Goal: Transaction & Acquisition: Purchase product/service

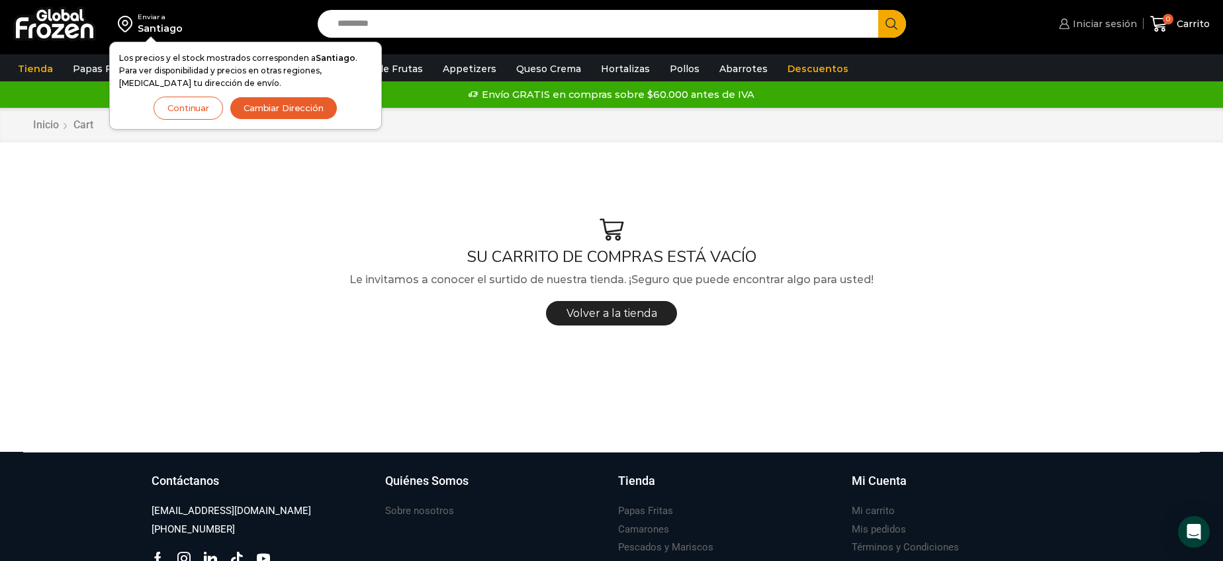
click at [1103, 28] on span "Iniciar sesión" at bounding box center [1104, 23] width 68 height 13
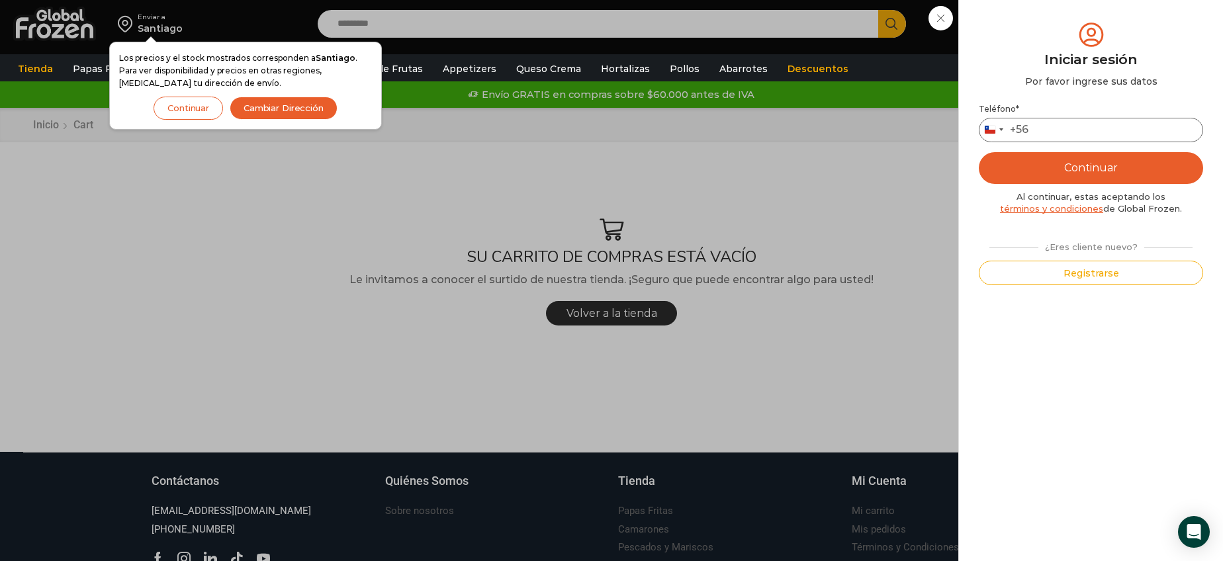
click at [1070, 120] on input "Teléfono *" at bounding box center [1091, 130] width 224 height 24
click at [1101, 167] on button "Continuar" at bounding box center [1091, 168] width 224 height 32
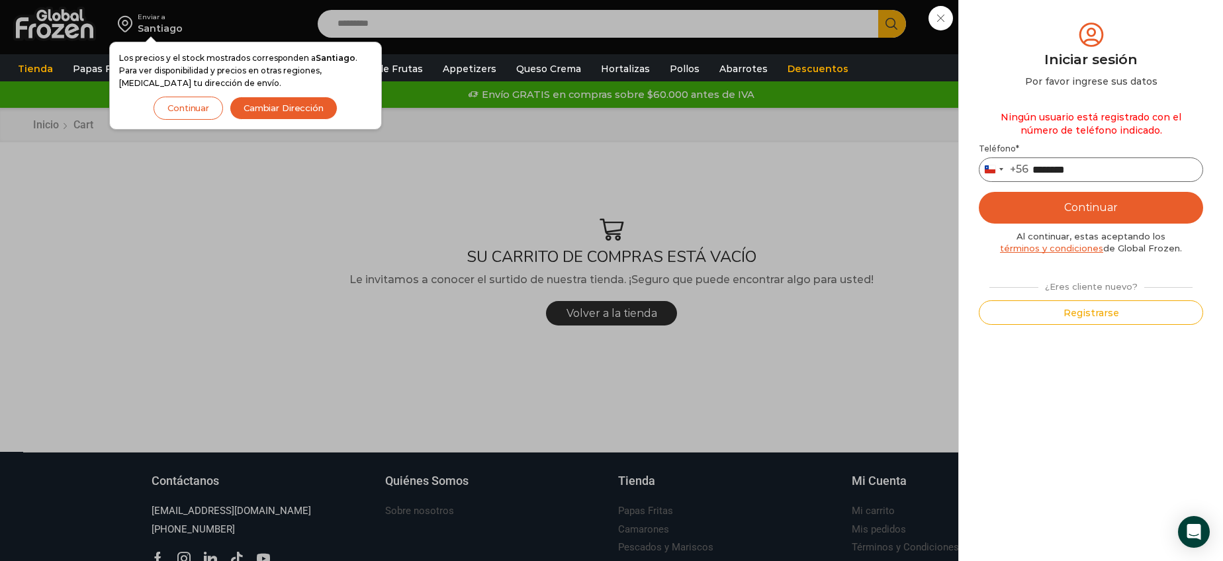
click at [1105, 169] on input "********" at bounding box center [1091, 170] width 224 height 24
click at [1041, 167] on input "********" at bounding box center [1091, 170] width 224 height 24
type input "*********"
click at [1105, 205] on button "Continuar" at bounding box center [1091, 208] width 224 height 32
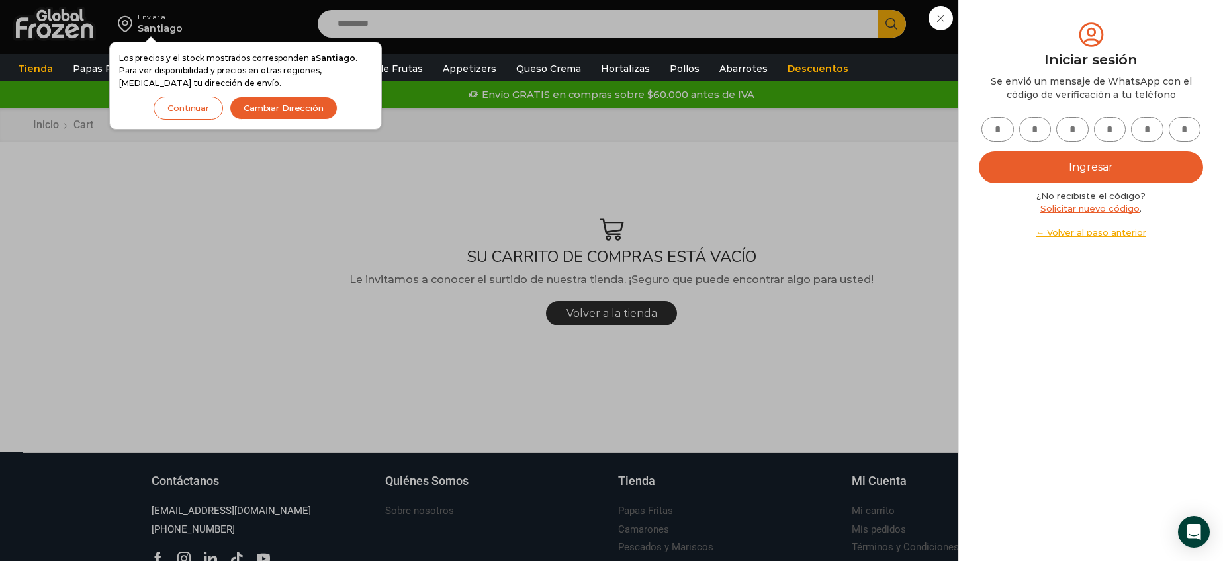
click at [1002, 124] on input "text" at bounding box center [998, 129] width 32 height 24
type input "*"
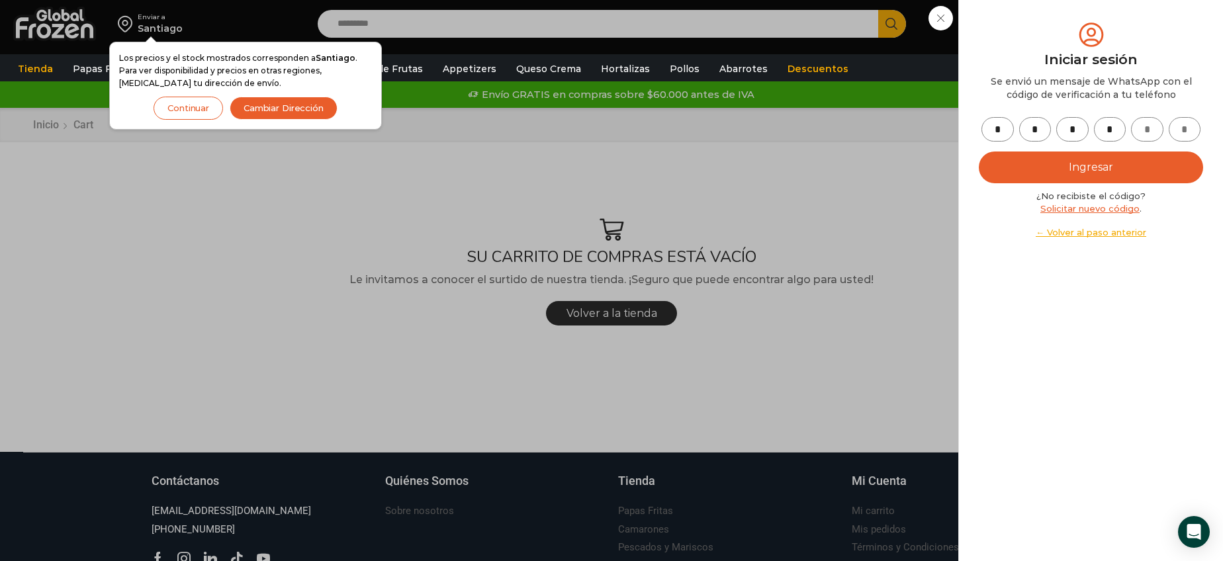
type input "*"
click at [979, 152] on button "Ingresar" at bounding box center [1091, 168] width 224 height 32
click at [1080, 162] on button "Ingresar" at bounding box center [1091, 168] width 224 height 32
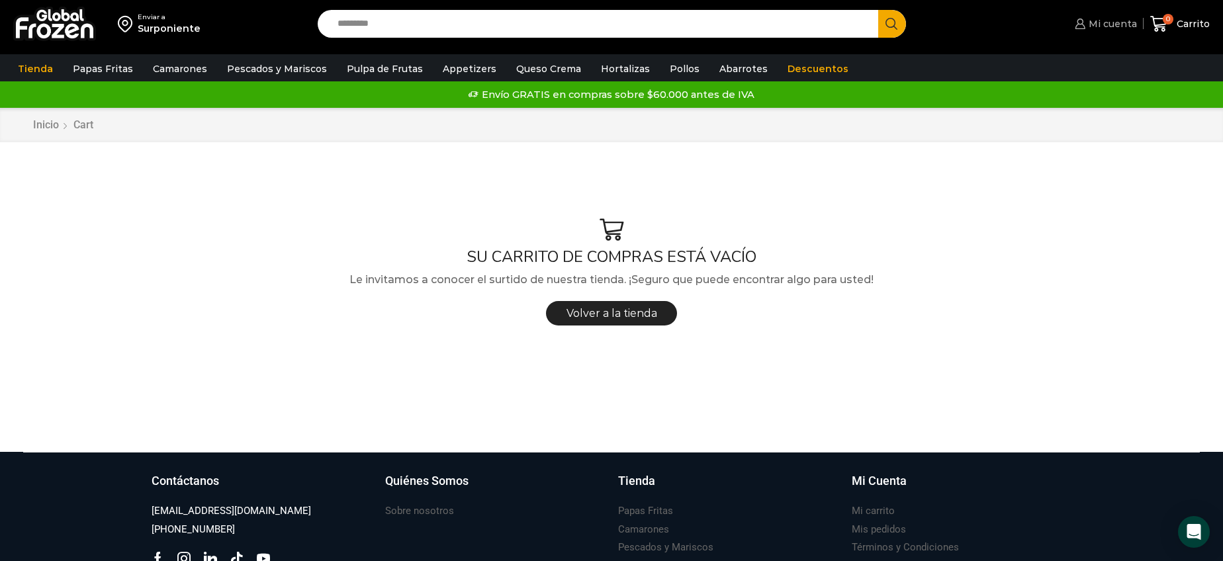
click at [1096, 21] on span "Mi cuenta" at bounding box center [1111, 23] width 52 height 13
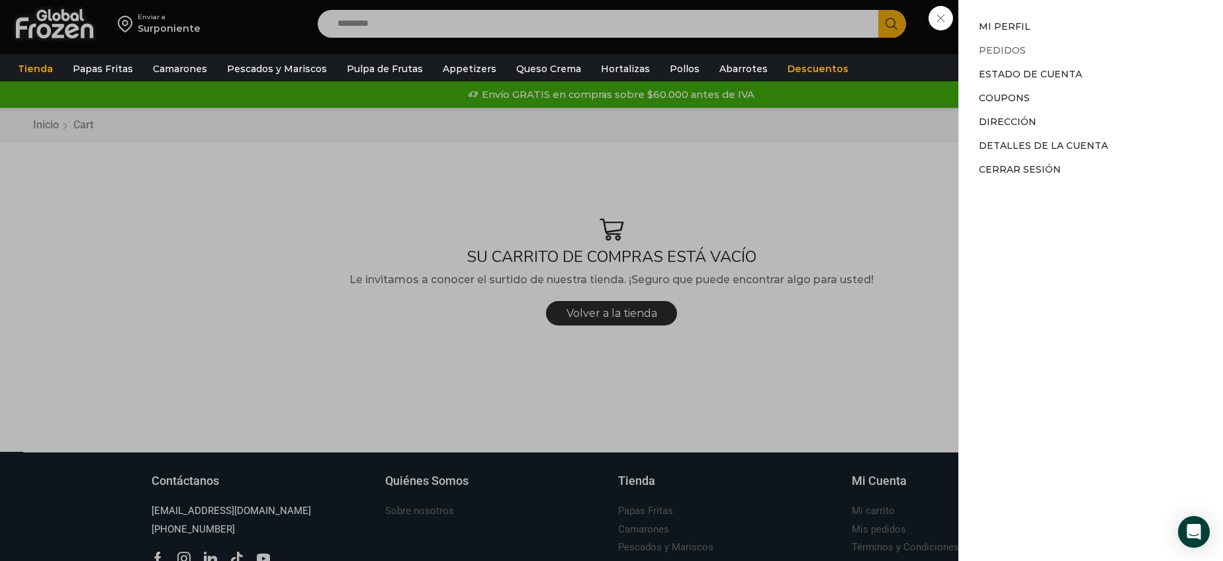
click at [1003, 48] on link "Pedidos" at bounding box center [1002, 50] width 47 height 12
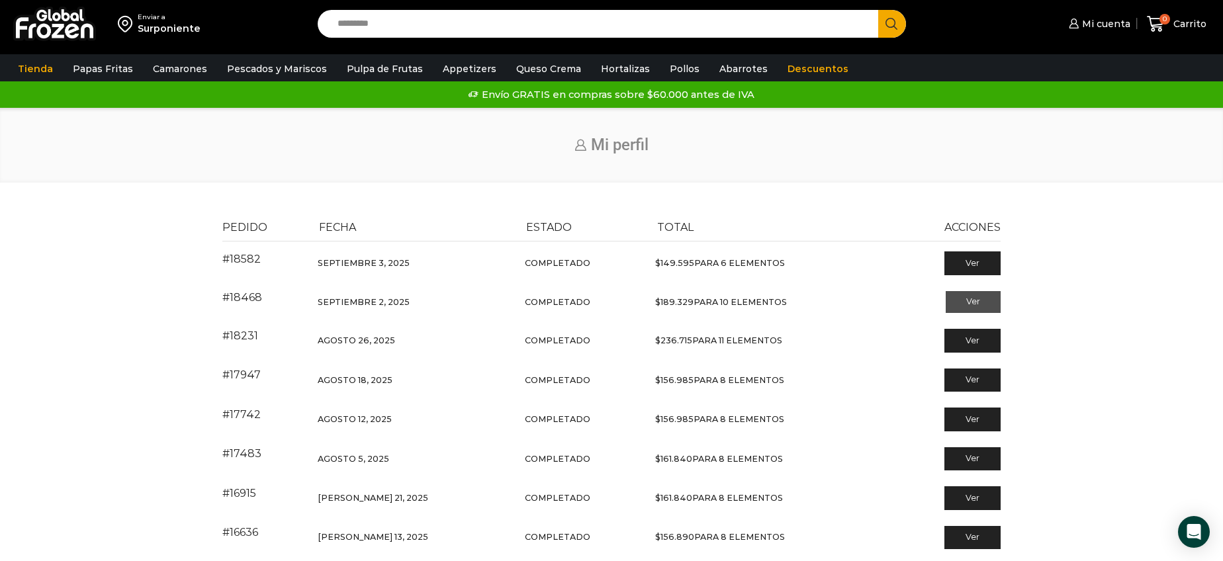
click at [969, 301] on link "Ver" at bounding box center [973, 302] width 55 height 23
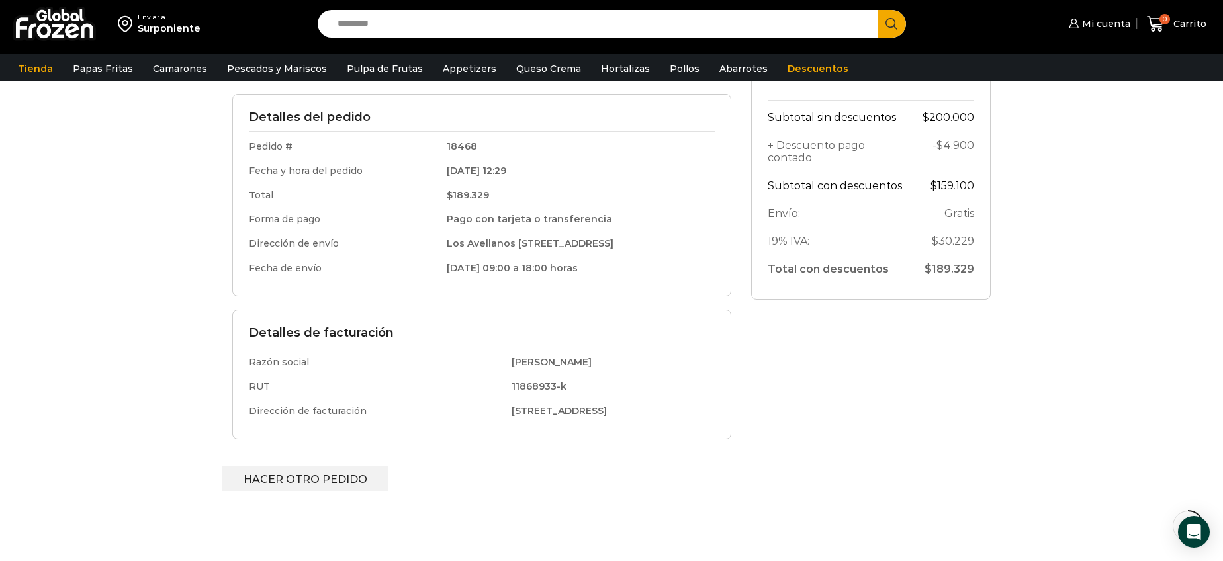
scroll to position [295, 0]
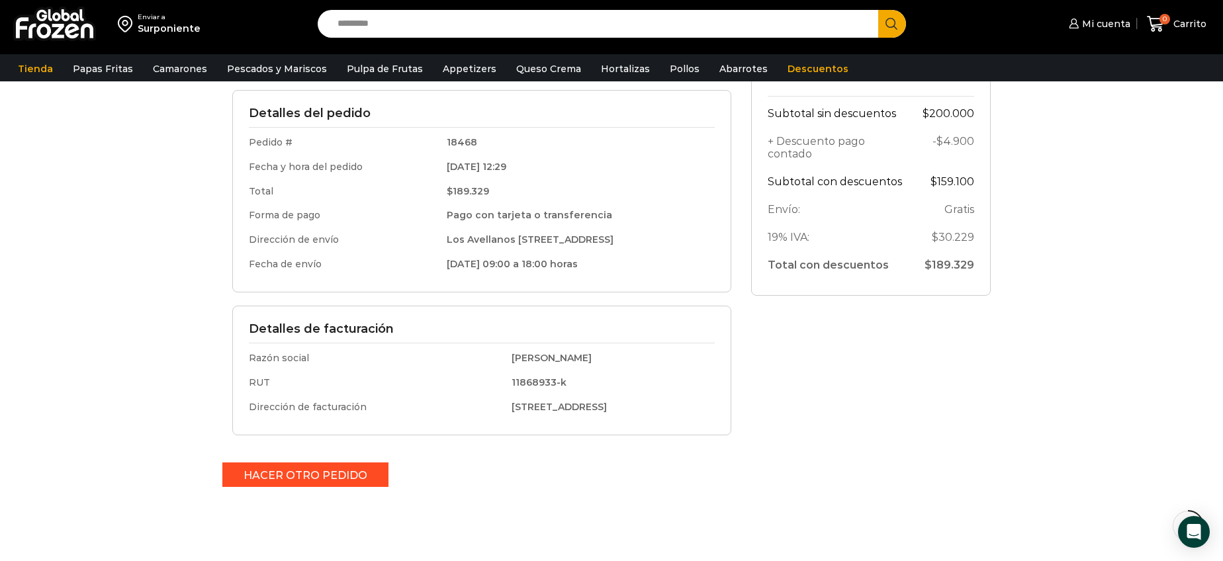
click at [301, 471] on link "Hacer otro pedido" at bounding box center [305, 475] width 166 height 24
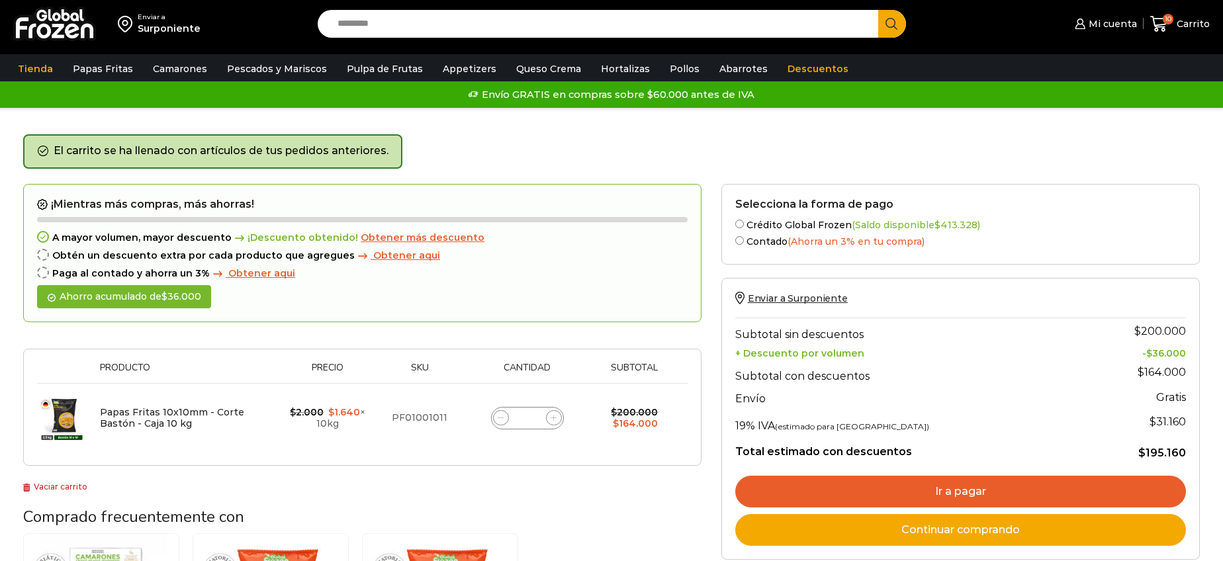
click at [506, 418] on span at bounding box center [501, 418] width 16 height 16
type input "*"
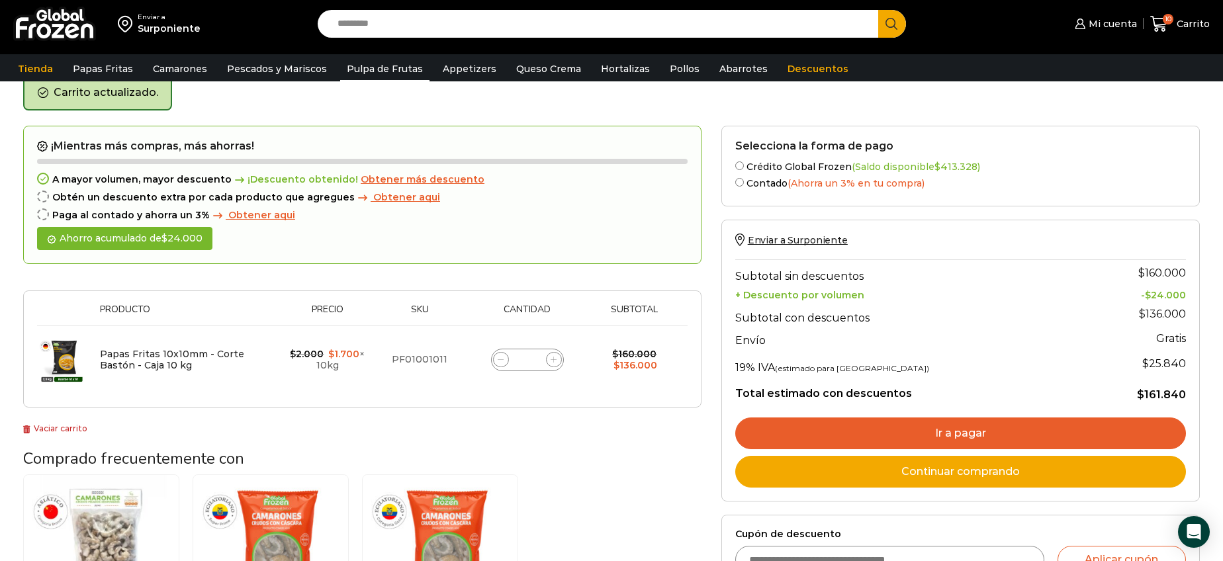
scroll to position [68, 0]
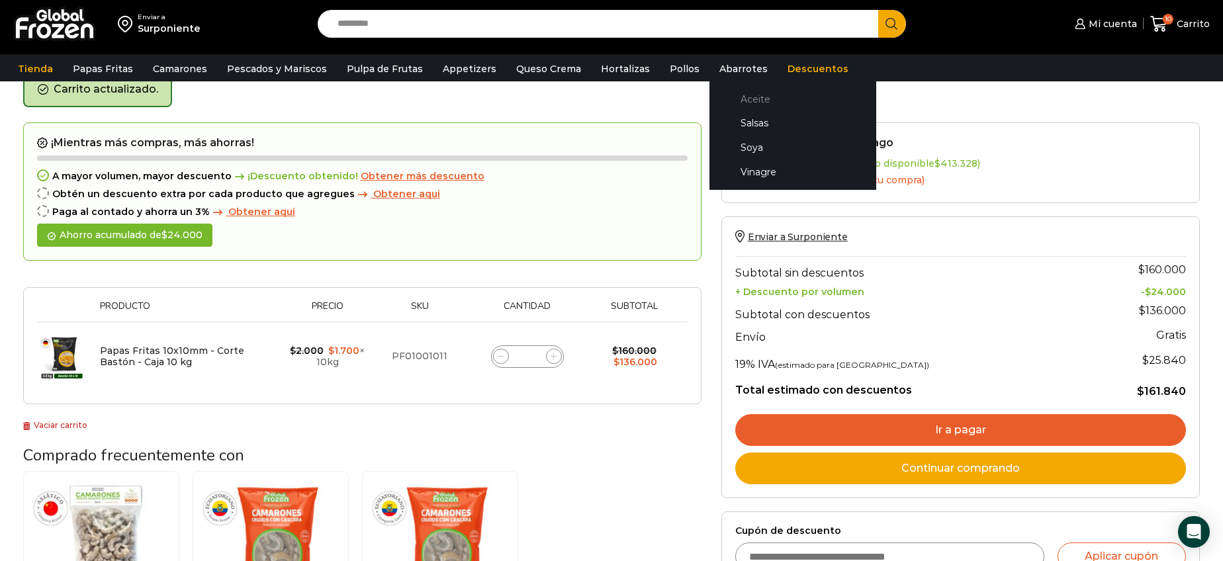
click at [725, 101] on link "Aceite" at bounding box center [793, 99] width 140 height 24
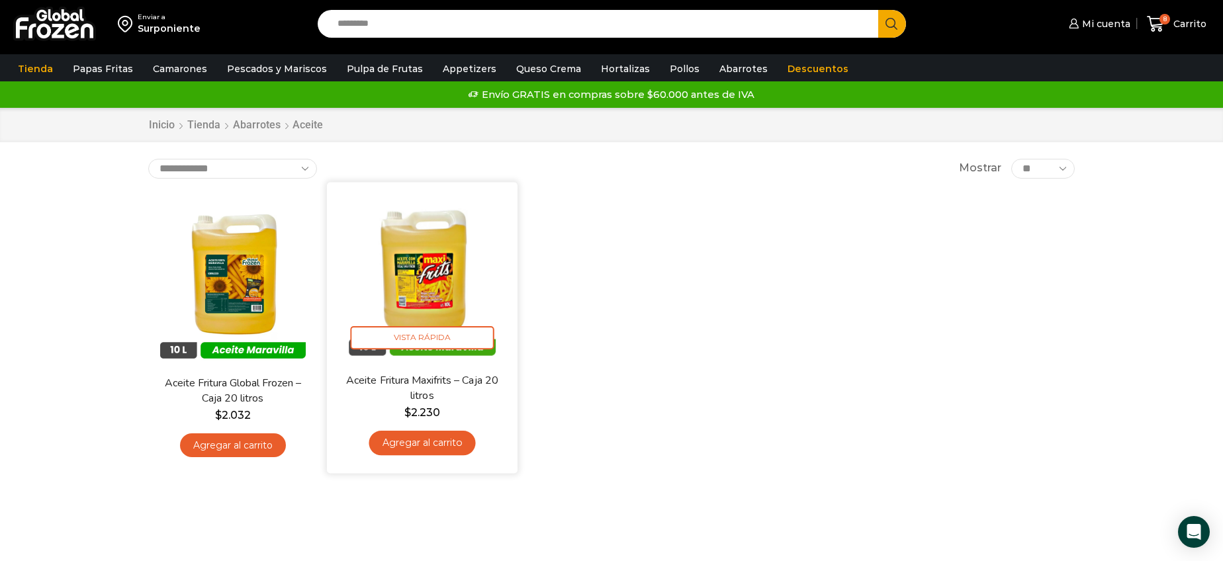
click at [441, 443] on link "Agregar al carrito" at bounding box center [422, 443] width 107 height 24
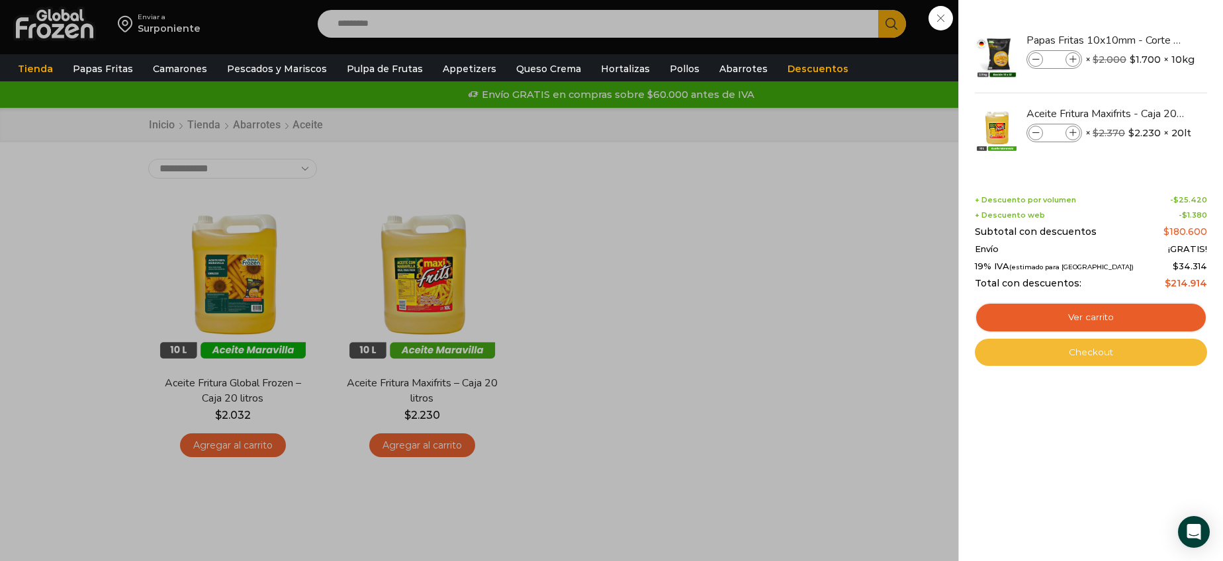
click at [1081, 354] on link "Checkout" at bounding box center [1091, 353] width 232 height 28
click at [1083, 351] on link "Checkout" at bounding box center [1091, 353] width 232 height 28
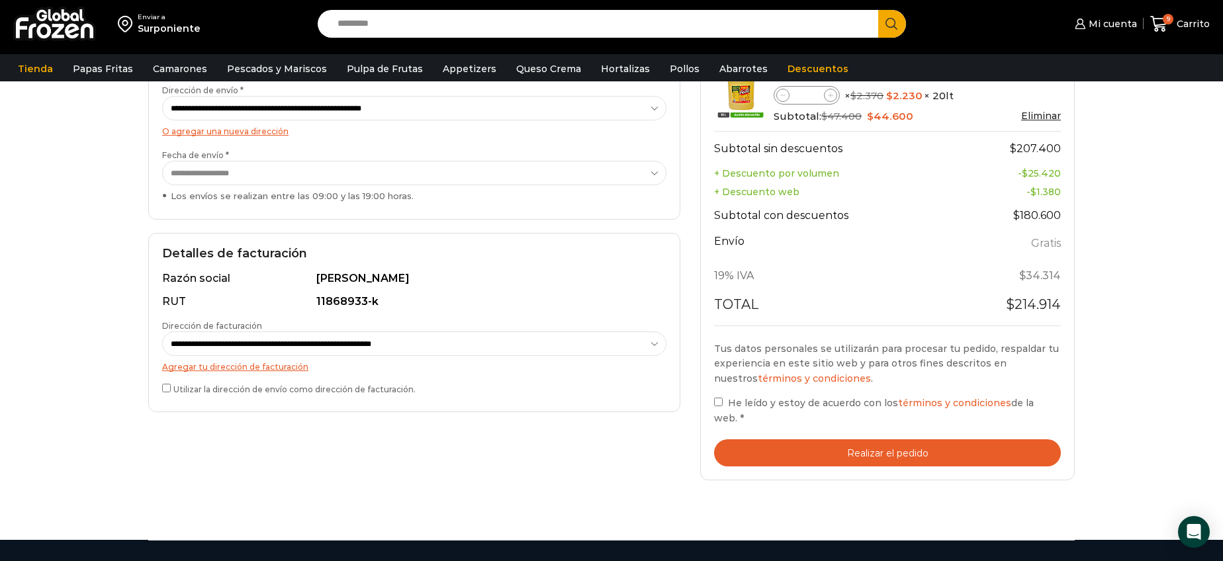
scroll to position [279, 0]
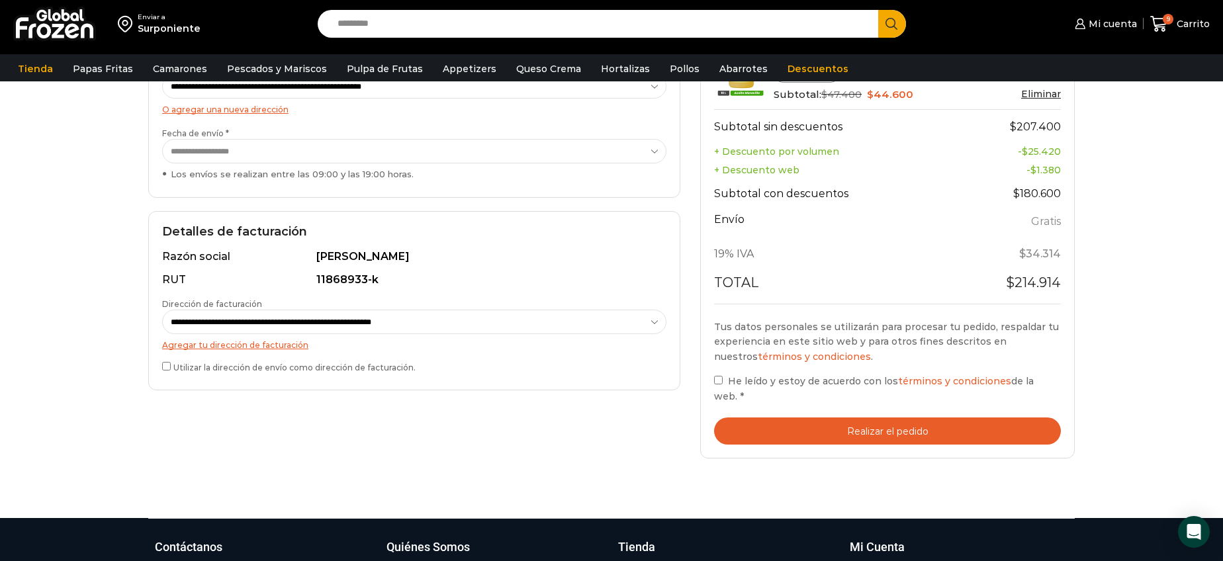
click at [728, 399] on span "He leído y estoy de acuerdo con los términos y condiciones de la web." at bounding box center [874, 388] width 320 height 26
click at [891, 424] on button "Realizar el pedido" at bounding box center [887, 431] width 347 height 27
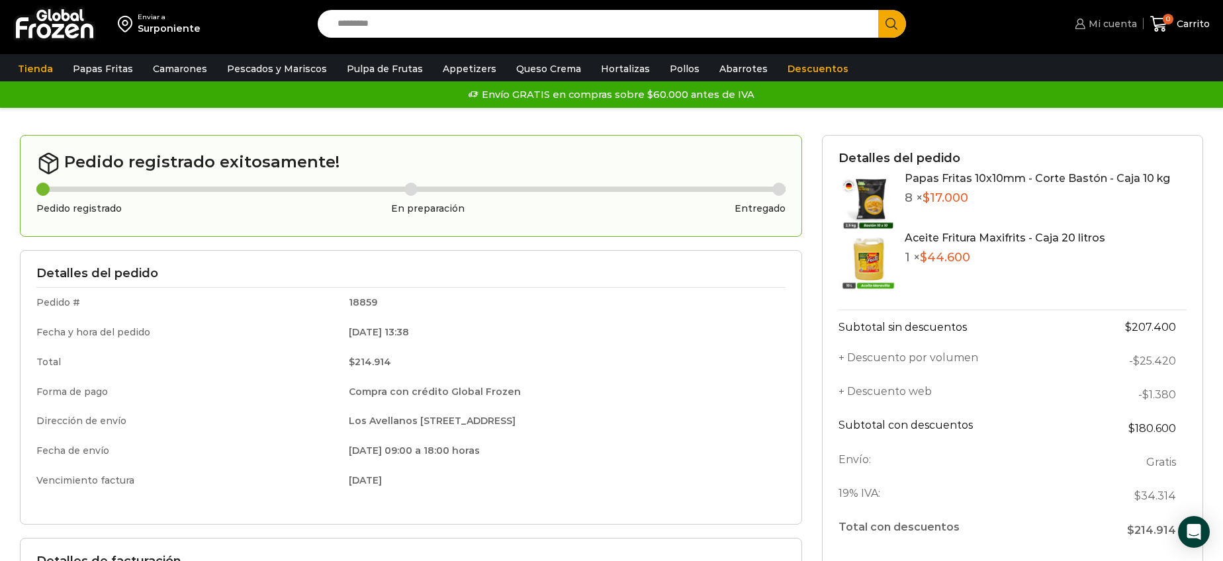
click at [1122, 23] on span "Mi cuenta" at bounding box center [1111, 23] width 52 height 13
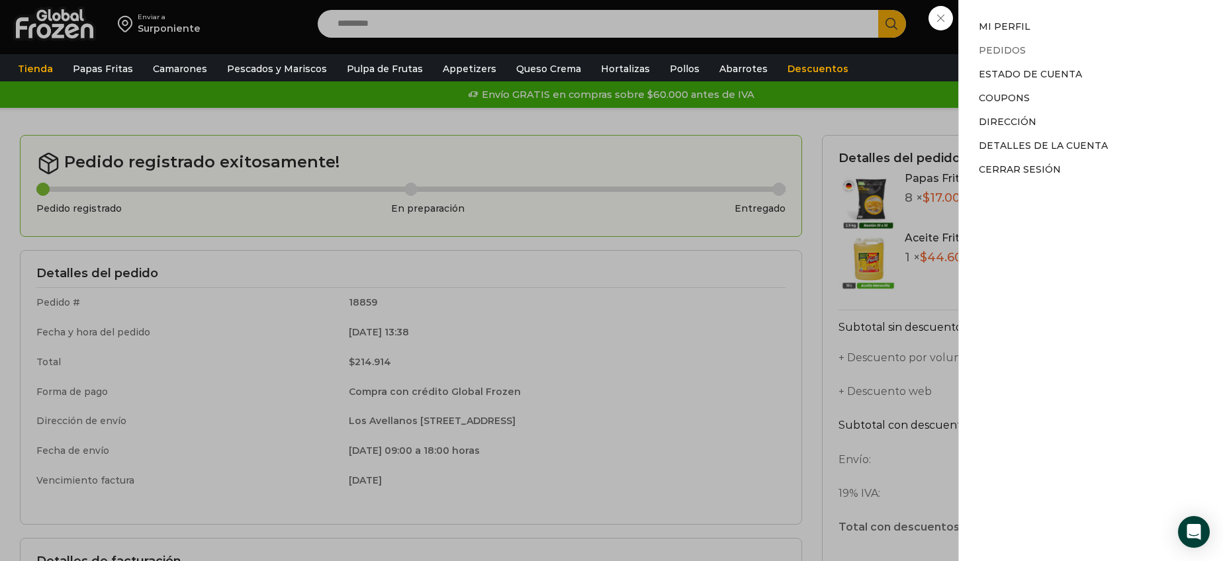
click at [1015, 52] on link "Pedidos" at bounding box center [1002, 50] width 47 height 12
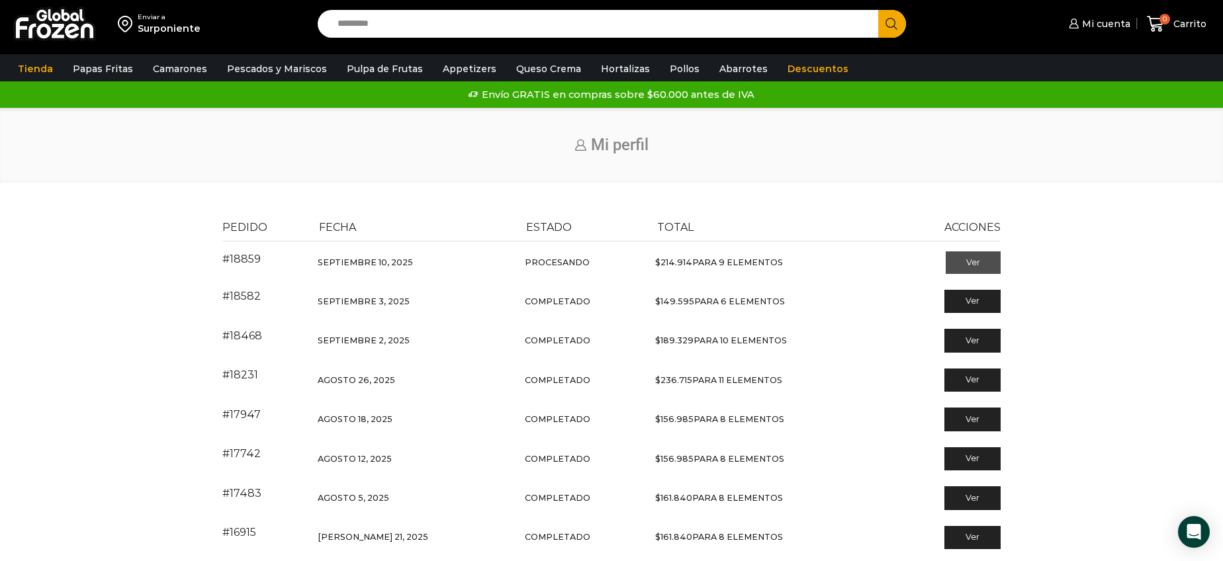
click at [968, 264] on link "Ver" at bounding box center [973, 263] width 55 height 23
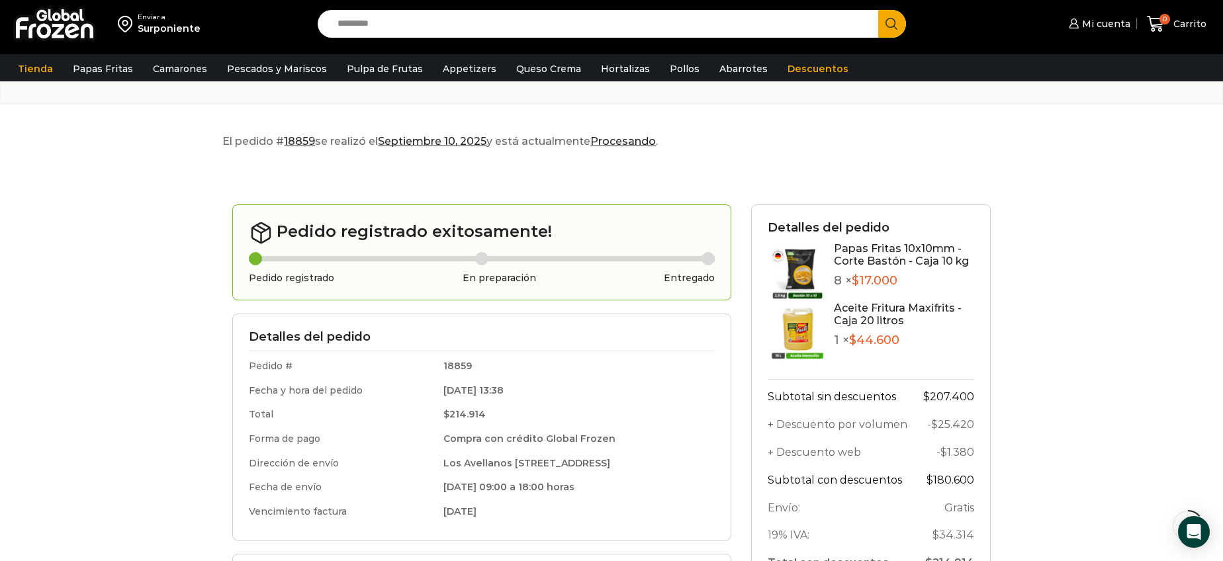
scroll to position [88, 0]
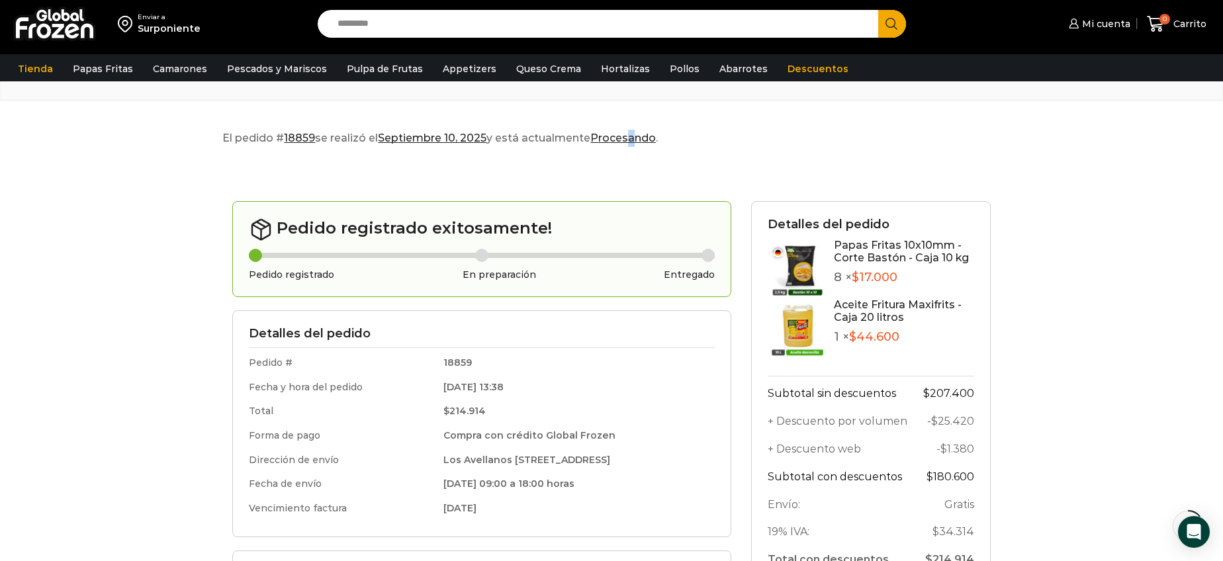
drag, startPoint x: 636, startPoint y: 138, endPoint x: 647, endPoint y: 136, distance: 11.4
click at [639, 136] on mark "Procesando" at bounding box center [623, 138] width 66 height 13
drag, startPoint x: 1221, startPoint y: 206, endPoint x: 1222, endPoint y: 248, distance: 42.4
click at [1222, 248] on div "Enviar a Surponiente Search input Search Mi cuenta -" at bounding box center [611, 358] width 1223 height 892
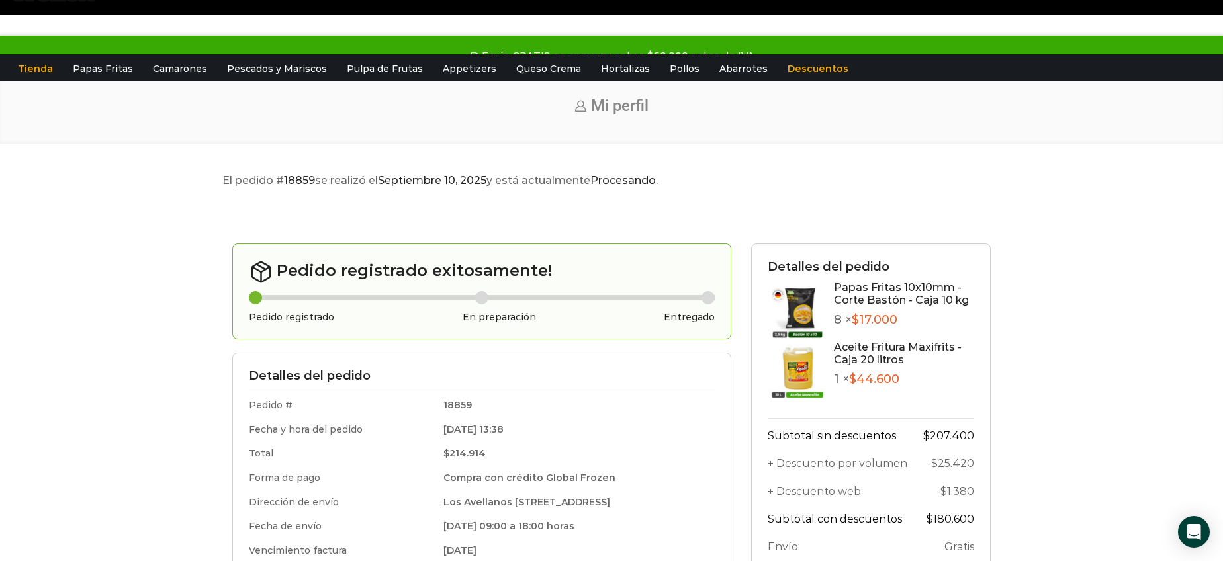
scroll to position [0, 0]
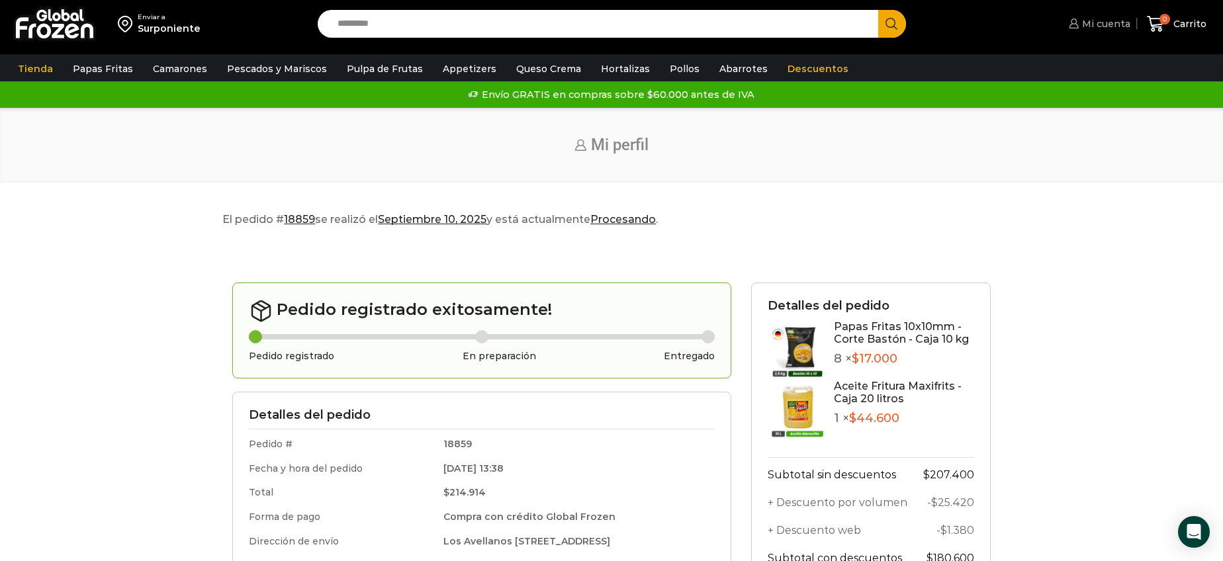
click at [1097, 26] on span "Mi cuenta" at bounding box center [1105, 23] width 52 height 13
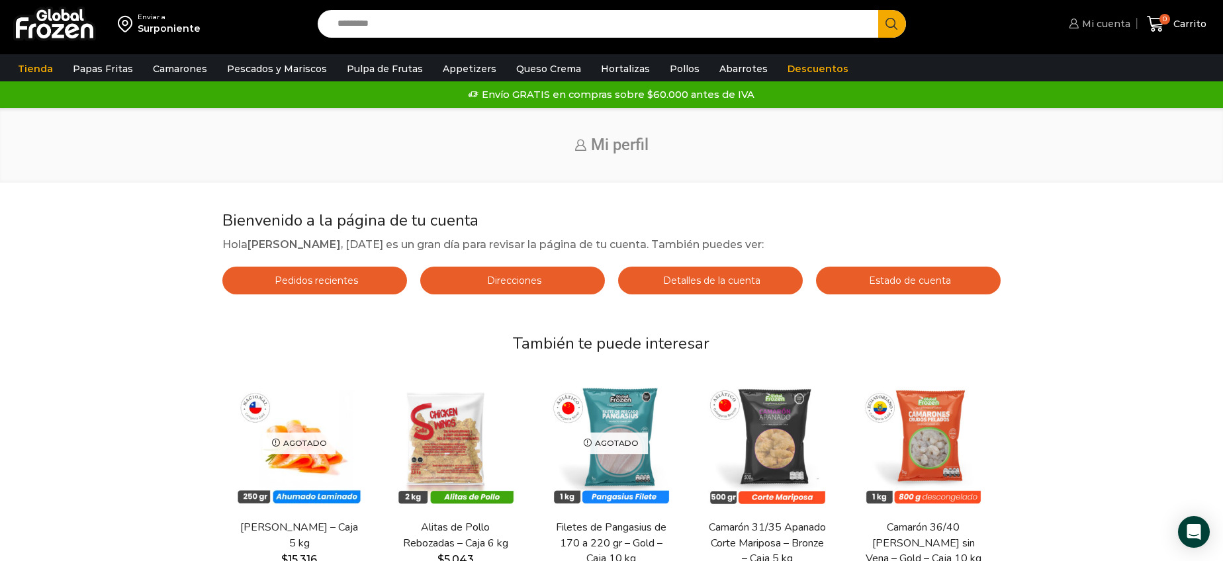
click at [1112, 19] on span "Mi cuenta" at bounding box center [1105, 23] width 52 height 13
click at [1109, 23] on span "Mi cuenta" at bounding box center [1105, 23] width 52 height 13
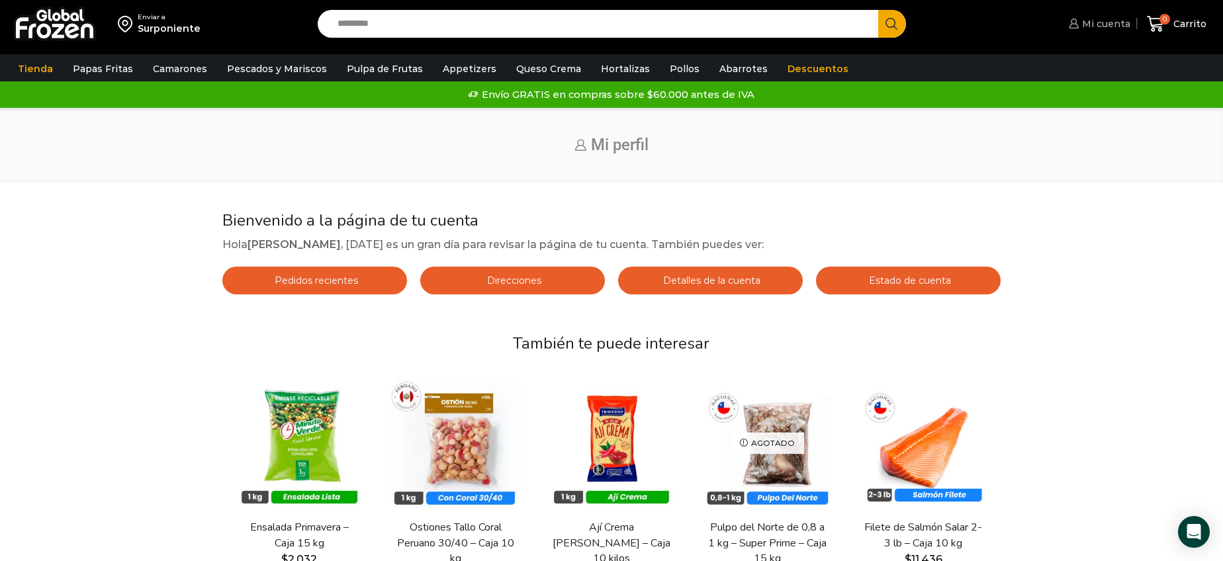
click at [1076, 23] on icon at bounding box center [1074, 24] width 10 height 10
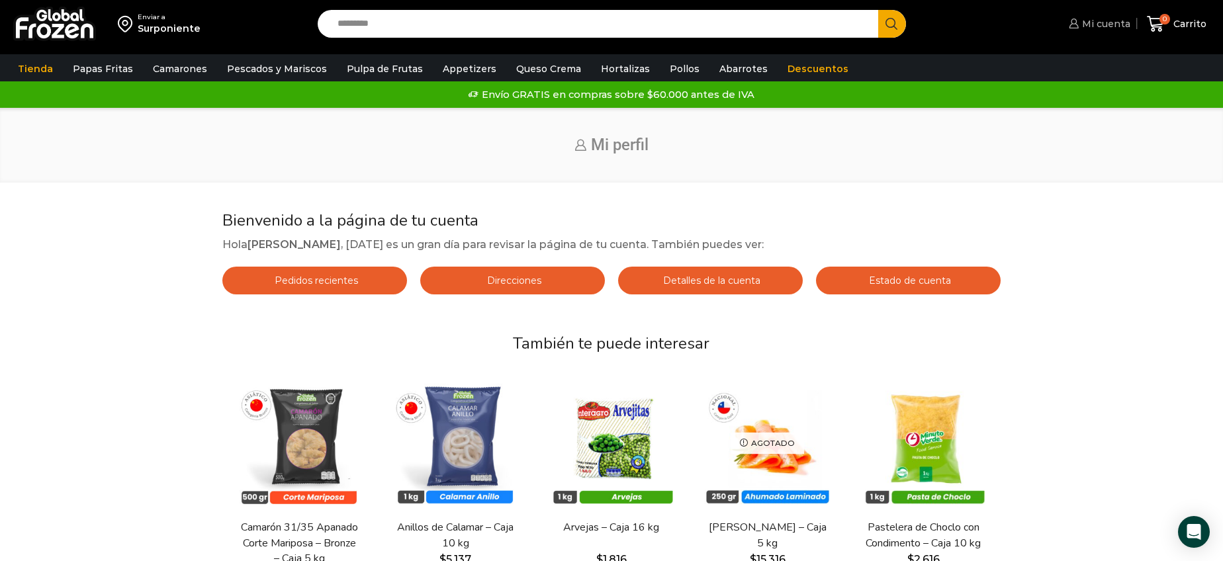
click at [1103, 23] on span "Mi cuenta" at bounding box center [1105, 23] width 52 height 13
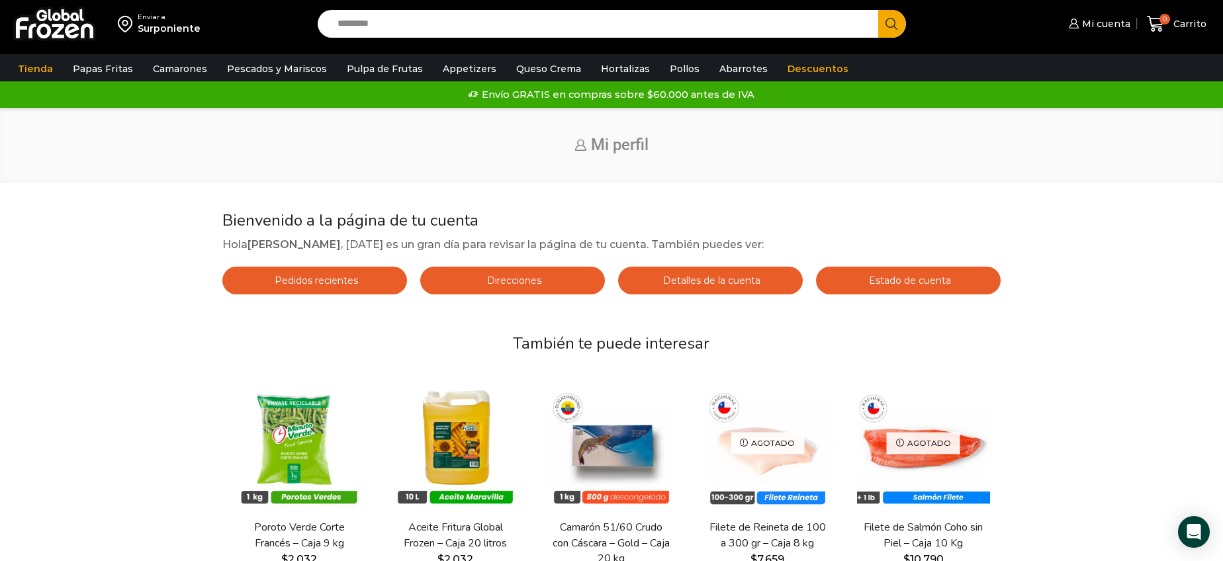
drag, startPoint x: 1083, startPoint y: 209, endPoint x: 951, endPoint y: 169, distance: 138.4
click at [1083, 208] on div "Enviar a Surponiente Search input Search Mi cuenta -" at bounding box center [611, 359] width 1223 height 718
click at [45, 69] on link "Tienda" at bounding box center [35, 68] width 48 height 25
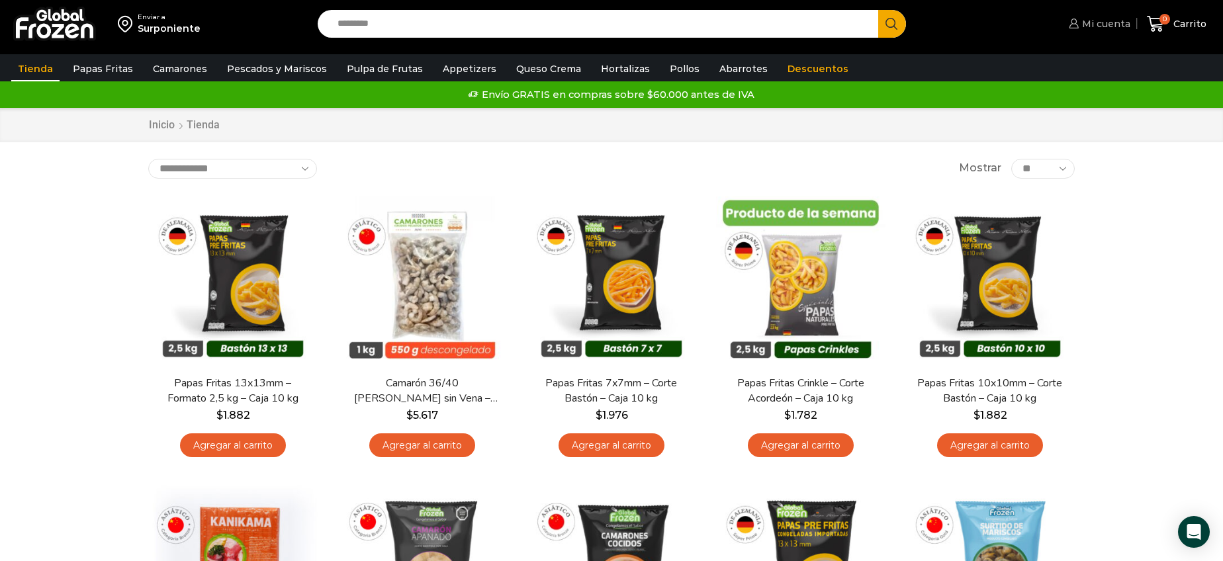
click at [1121, 23] on span "Mi cuenta" at bounding box center [1105, 23] width 52 height 13
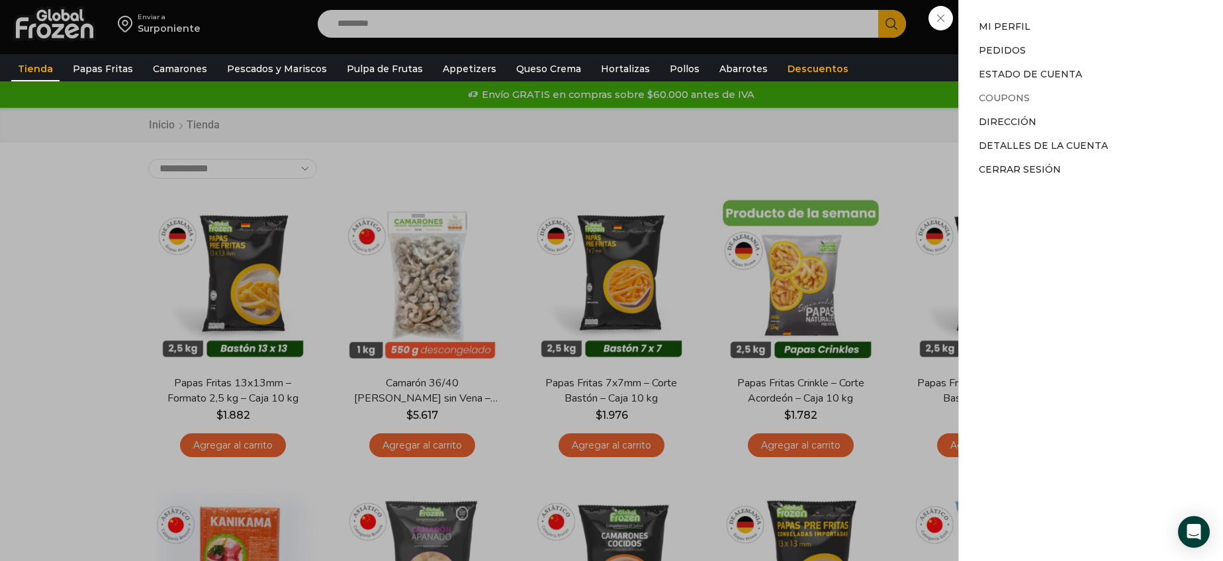
click at [1015, 98] on link "Coupons" at bounding box center [1004, 98] width 51 height 12
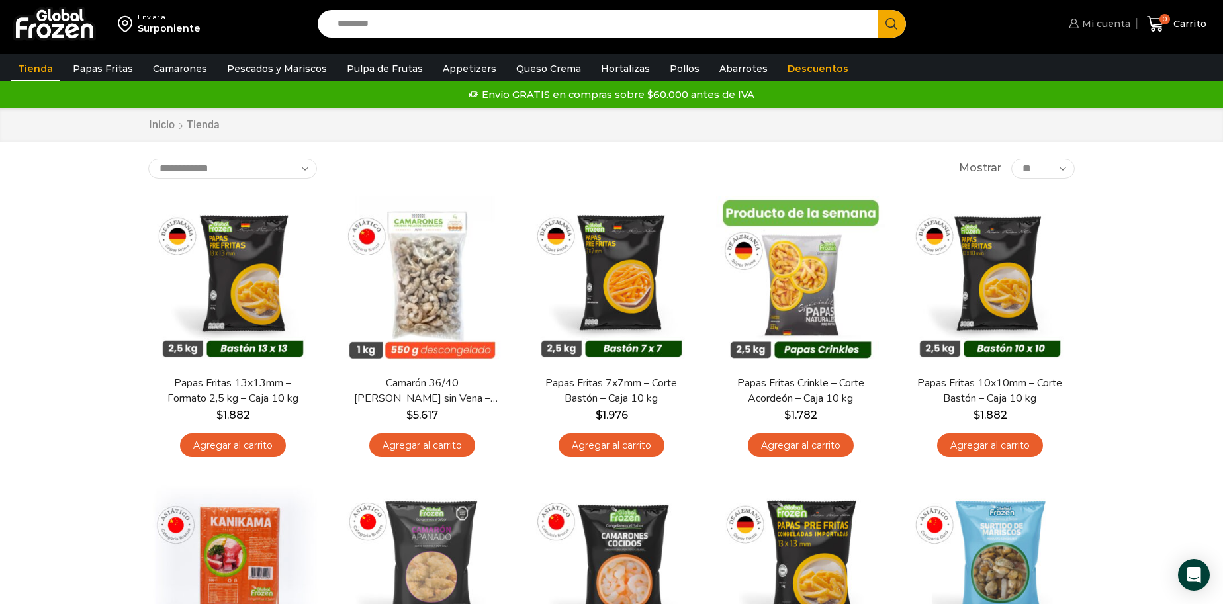
click at [1113, 24] on span "Mi cuenta" at bounding box center [1105, 23] width 52 height 13
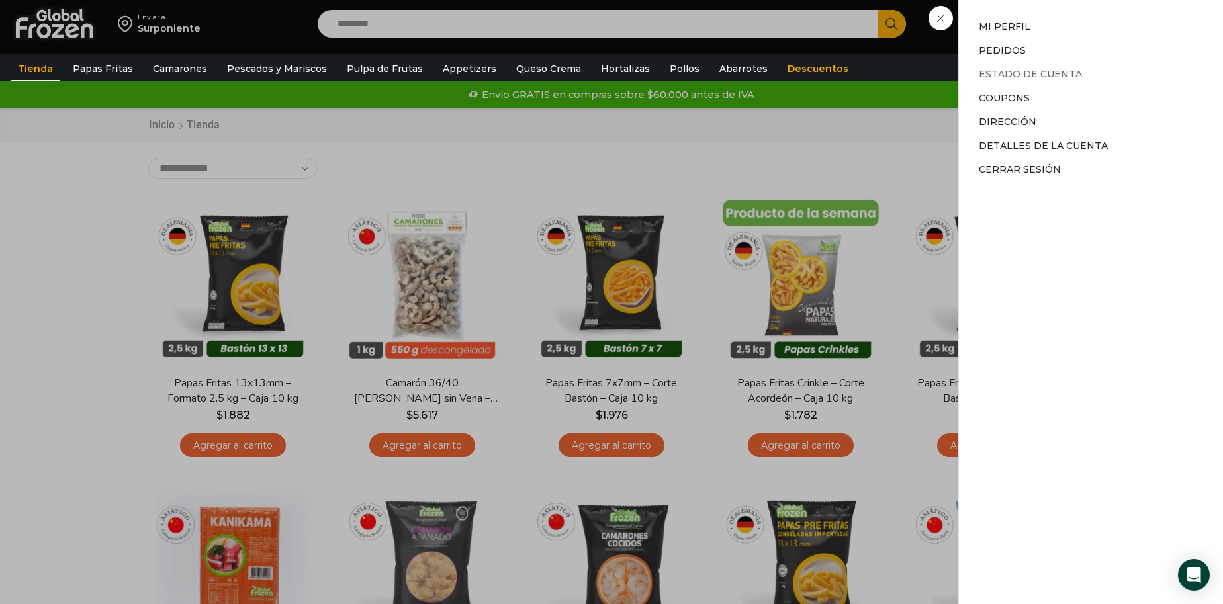
click at [1019, 75] on link "Estado de Cuenta" at bounding box center [1030, 74] width 103 height 12
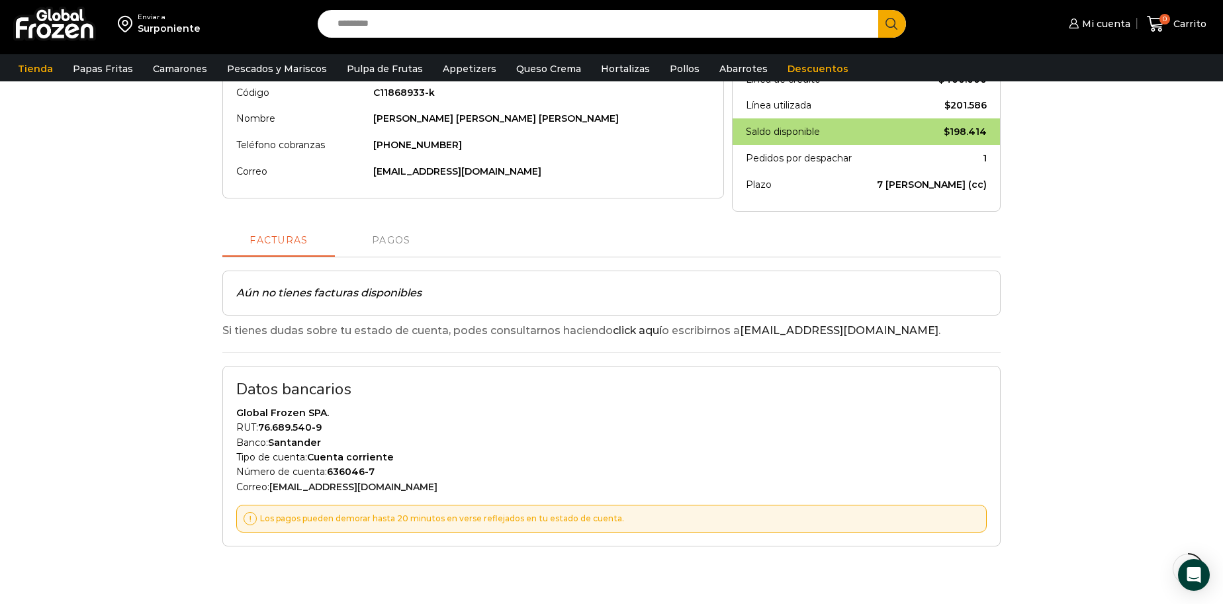
scroll to position [212, 0]
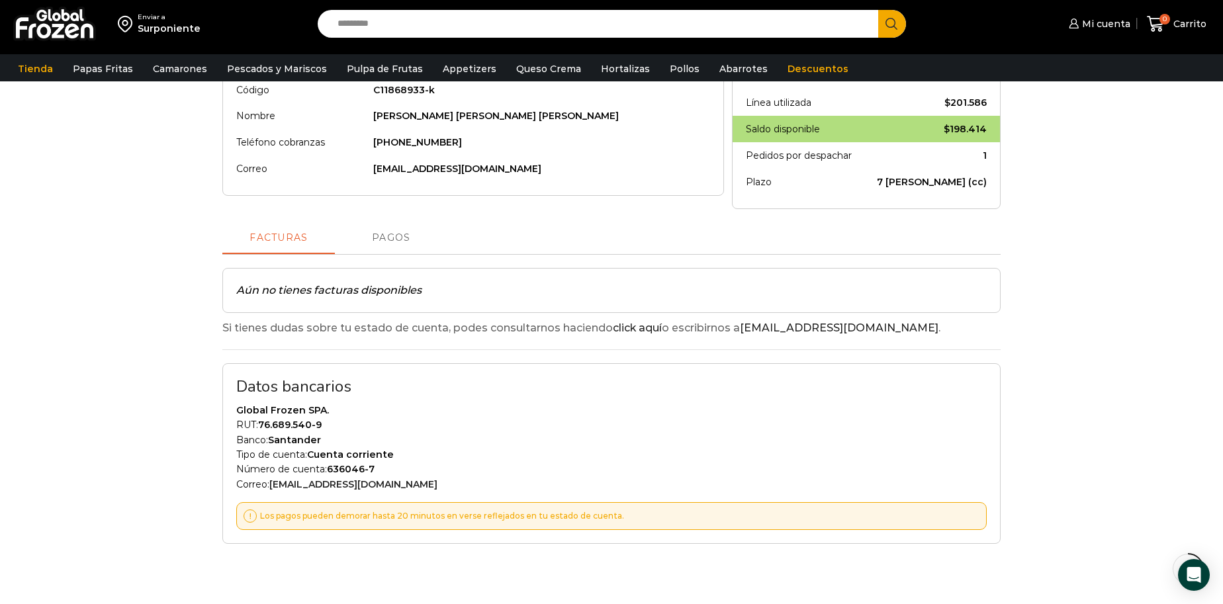
click at [390, 239] on span "Pagos" at bounding box center [391, 238] width 38 height 11
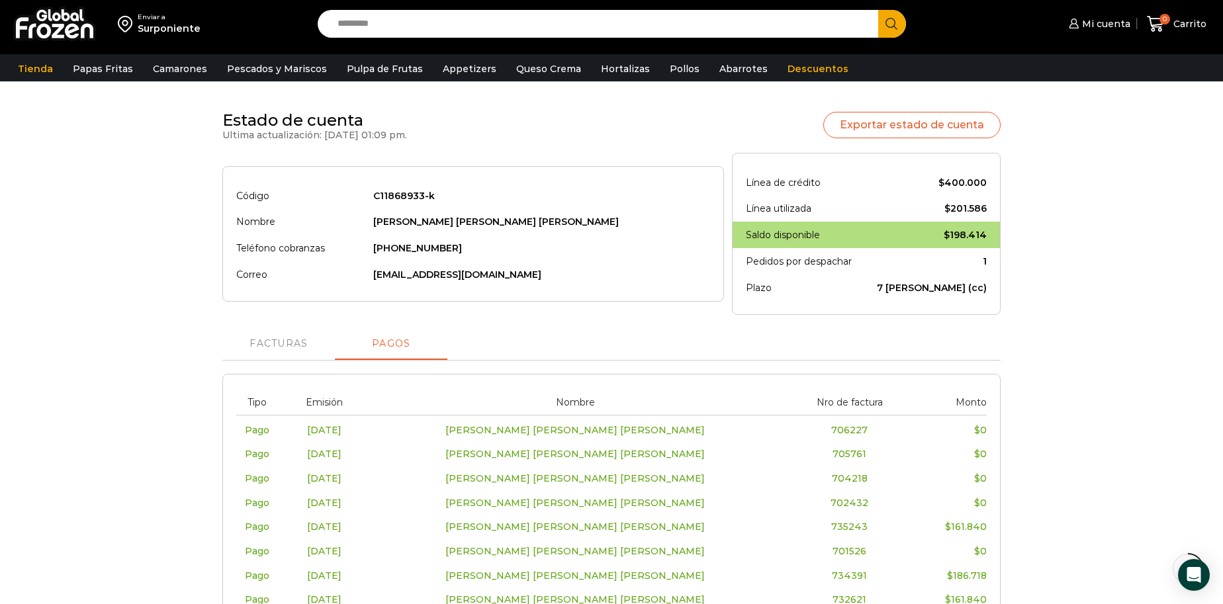
scroll to position [0, 0]
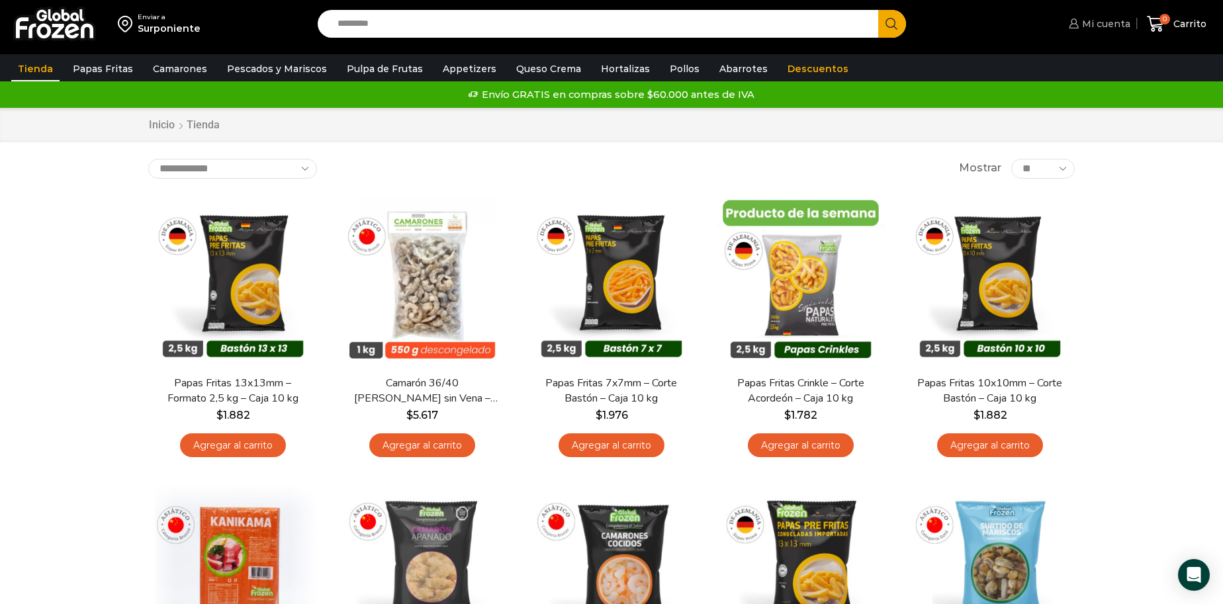
click at [1101, 22] on span "Mi cuenta" at bounding box center [1105, 23] width 52 height 13
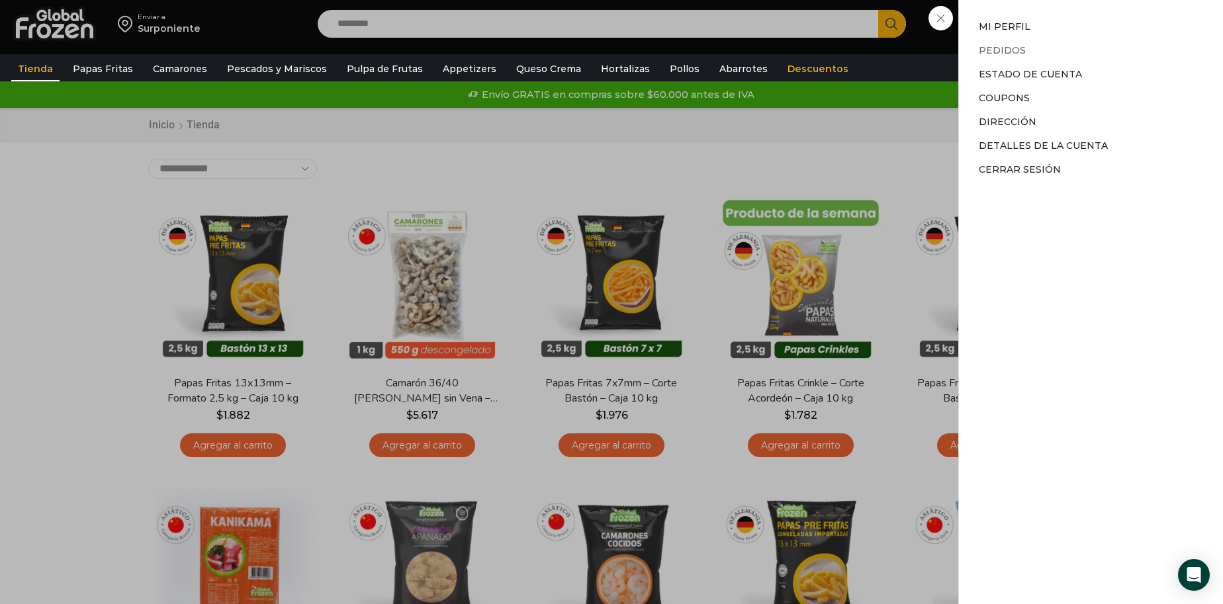
click at [1009, 49] on link "Pedidos" at bounding box center [1002, 50] width 47 height 12
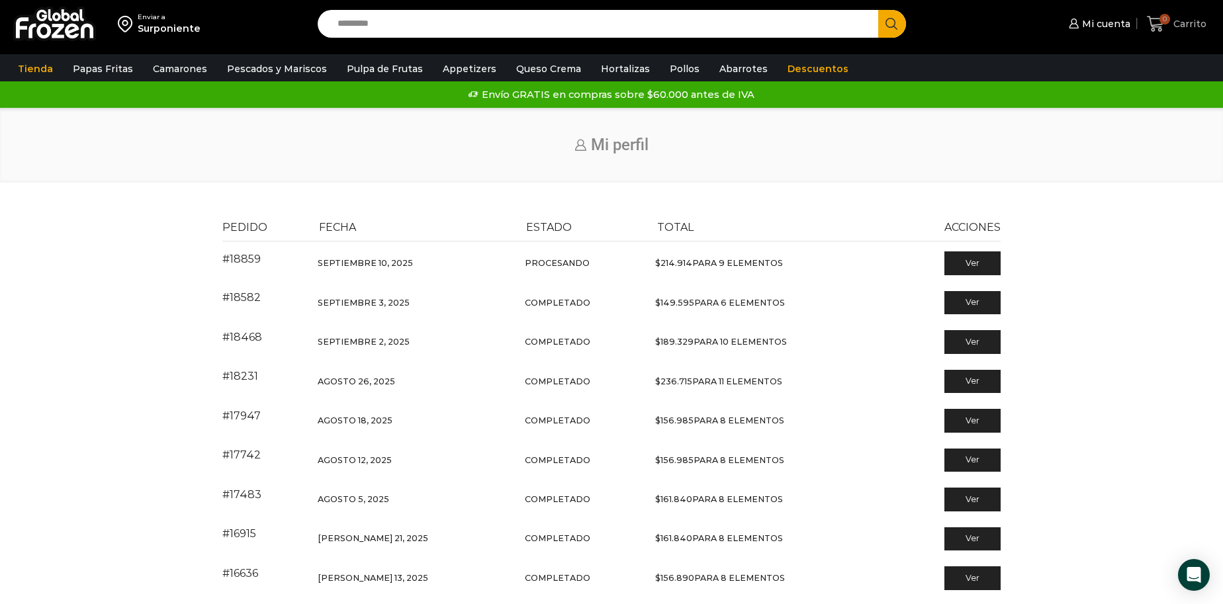
click at [1186, 15] on span "0 [GEOGRAPHIC_DATA]" at bounding box center [1177, 24] width 60 height 18
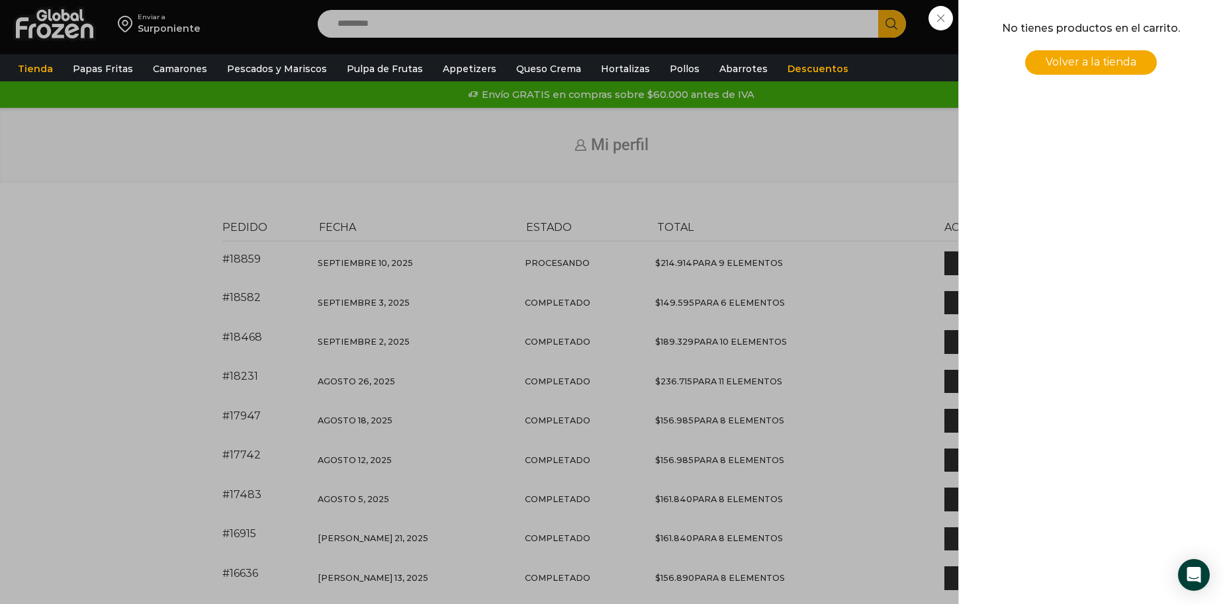
click at [1122, 60] on span "Volver a la tienda" at bounding box center [1091, 62] width 91 height 13
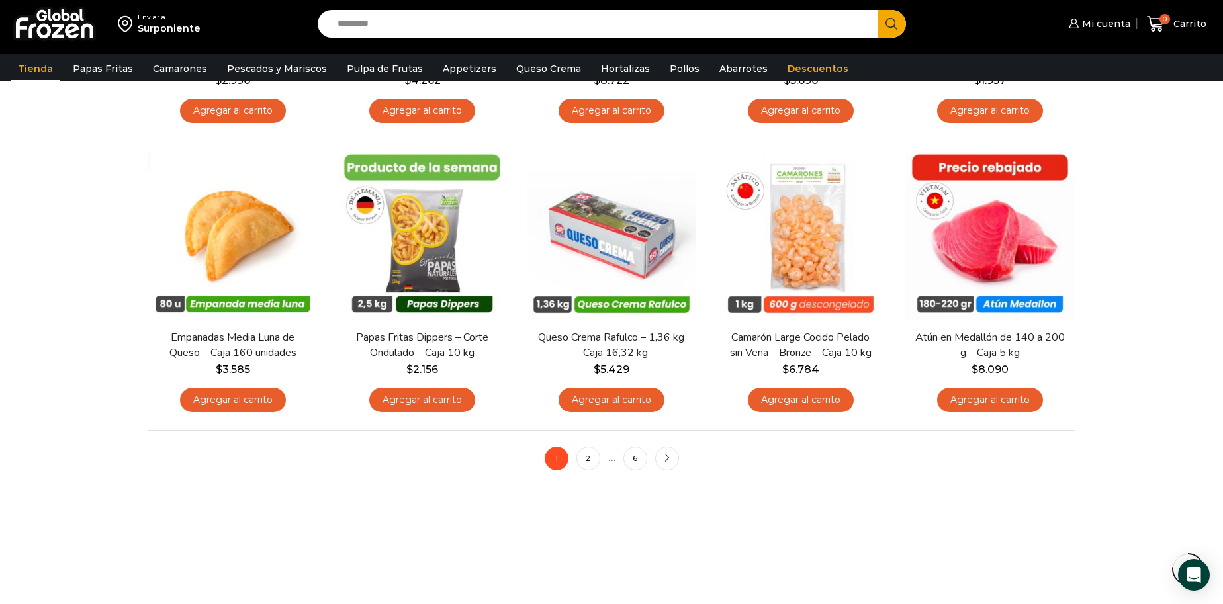
scroll to position [922, 0]
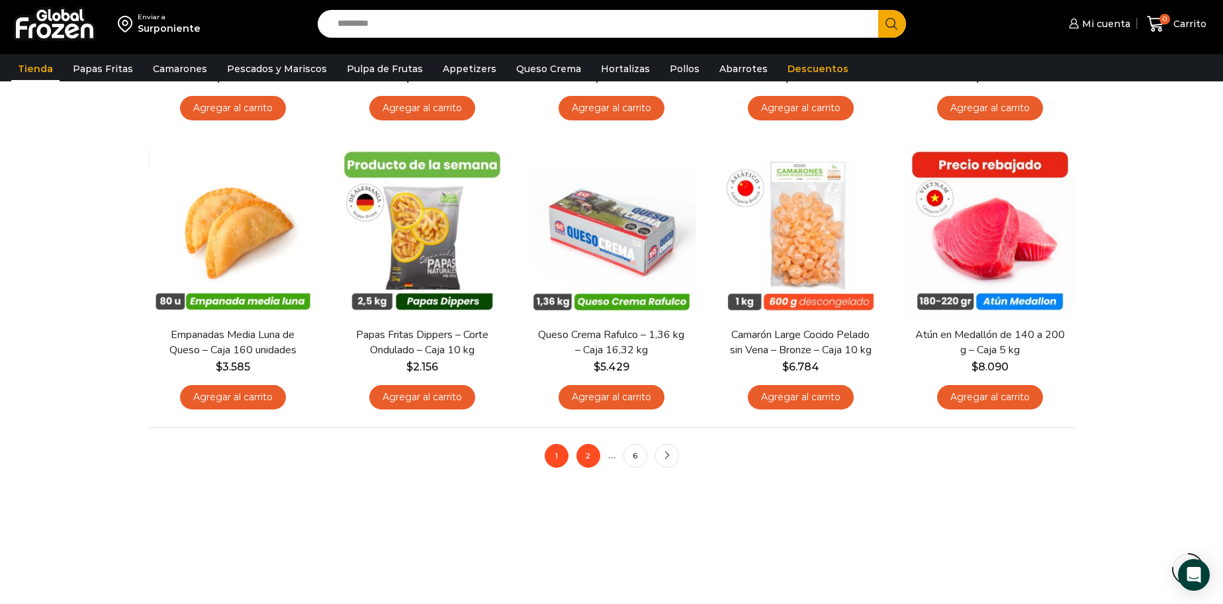
click at [584, 456] on link "2" at bounding box center [588, 456] width 24 height 24
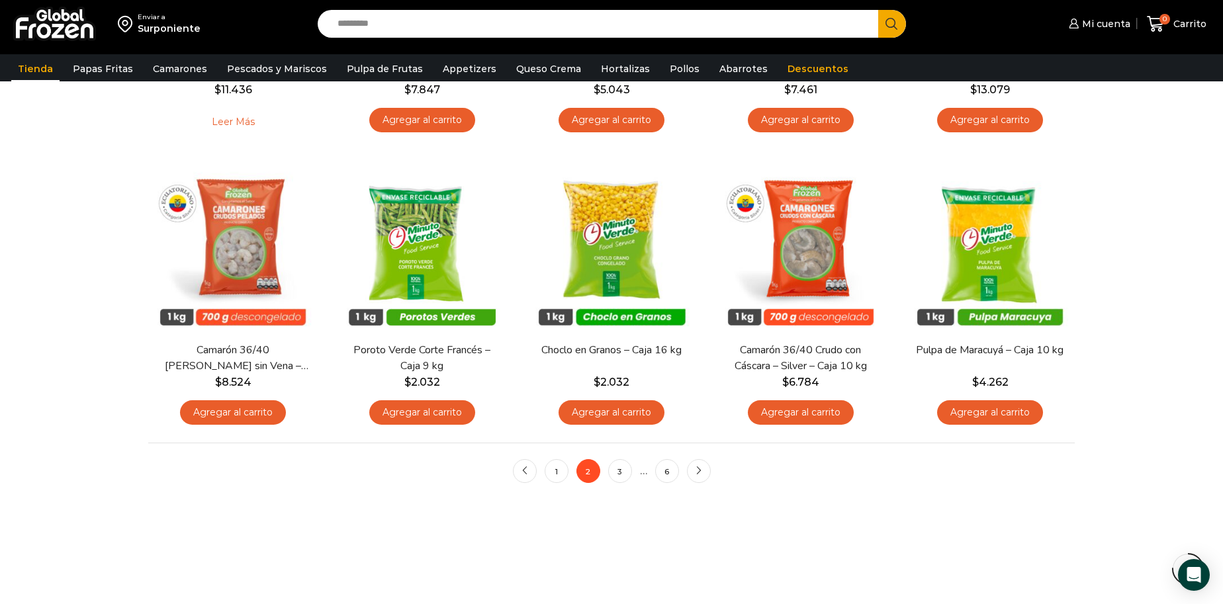
scroll to position [917, 0]
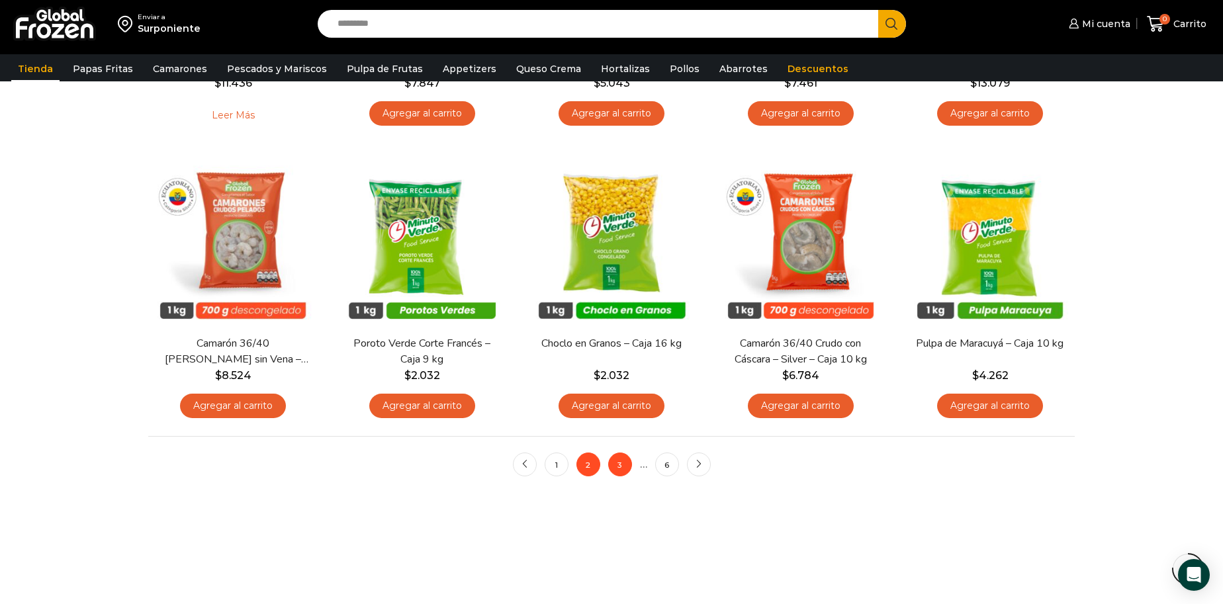
click at [621, 471] on link "3" at bounding box center [620, 465] width 24 height 24
